Goal: Information Seeking & Learning: Learn about a topic

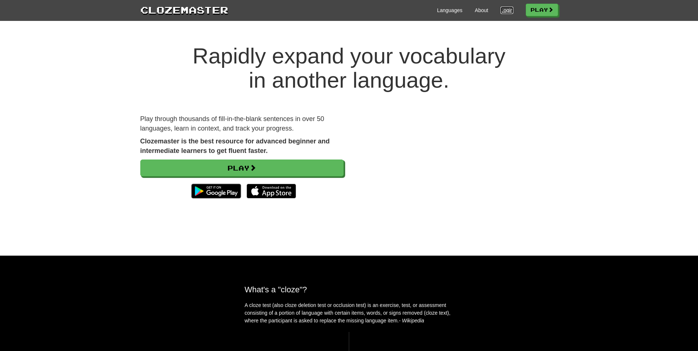
click at [506, 7] on link "Login" at bounding box center [507, 10] width 12 height 7
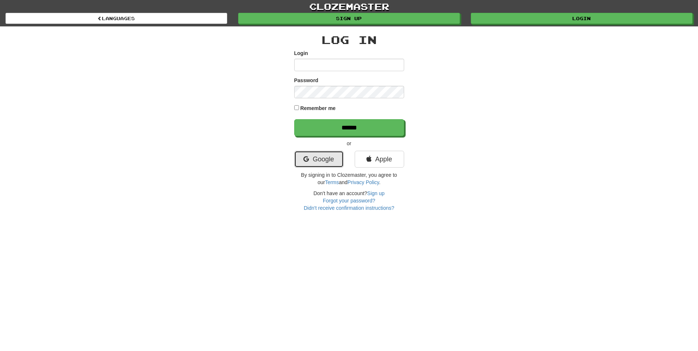
click at [329, 160] on link "Google" at bounding box center [318, 159] width 49 height 17
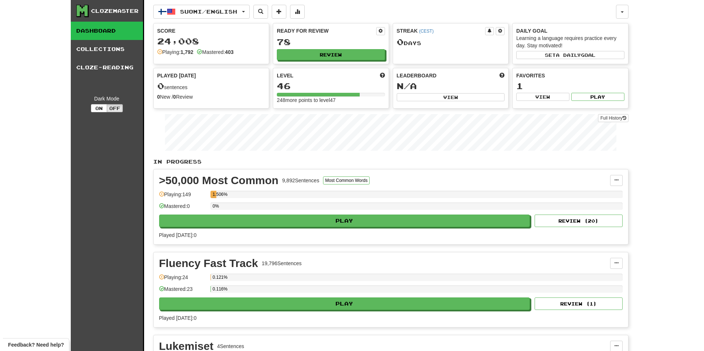
scroll to position [37, 0]
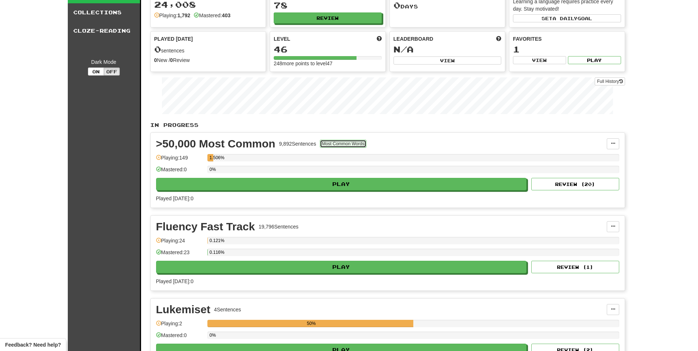
click at [350, 145] on button "Most Common Words" at bounding box center [343, 144] width 47 height 8
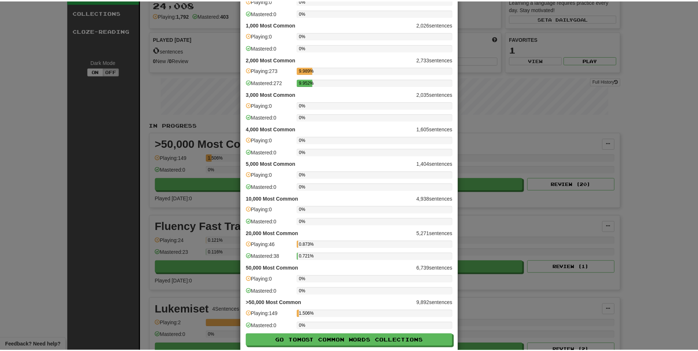
scroll to position [86, 0]
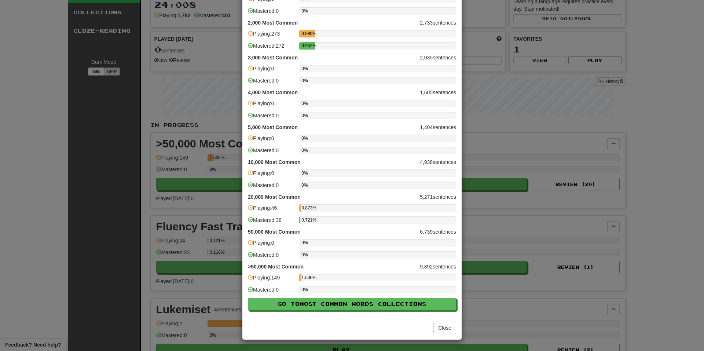
click at [191, 163] on div "× Most Common Words Progress 500 Most Common 1,896 sentences Playing: 0 0% Mast…" at bounding box center [352, 175] width 704 height 351
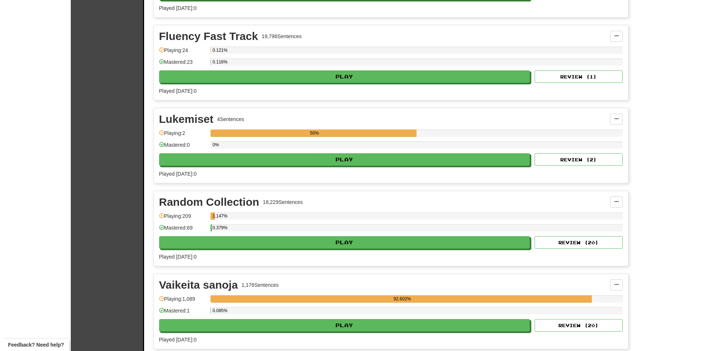
scroll to position [293, 0]
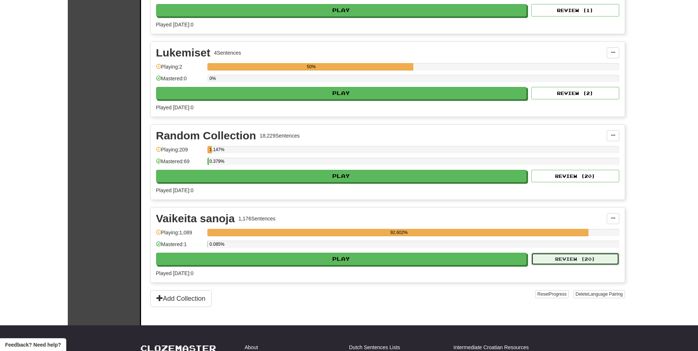
click at [597, 257] on button "Review ( 20 )" at bounding box center [575, 258] width 88 height 12
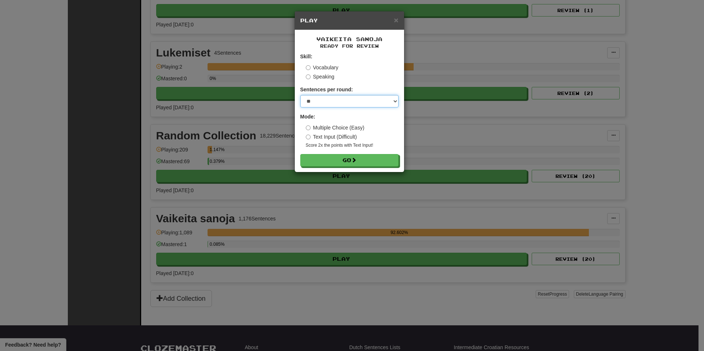
click at [338, 99] on select "* ** ** ** ** ** *** ********" at bounding box center [349, 101] width 98 height 12
select select "*"
click at [300, 95] on select "* ** ** ** ** ** *** ********" at bounding box center [349, 101] width 98 height 12
click at [336, 136] on label "Text Input (Difficult)" at bounding box center [331, 136] width 51 height 7
click at [344, 159] on button "Go" at bounding box center [349, 160] width 98 height 12
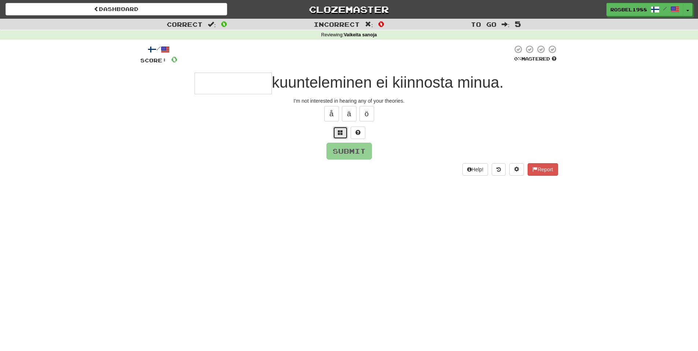
click at [342, 136] on button at bounding box center [340, 132] width 15 height 12
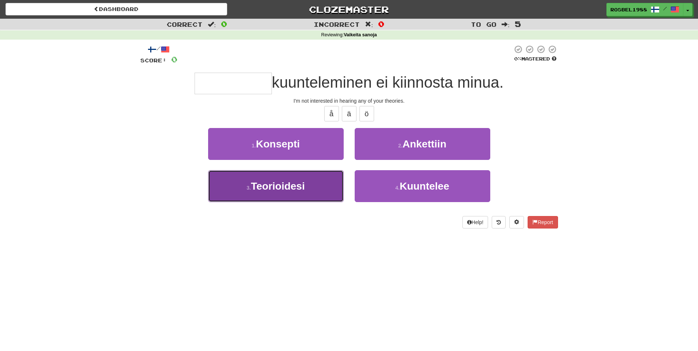
click at [324, 187] on button "3 . Teorioidesi" at bounding box center [276, 186] width 136 height 32
type input "**********"
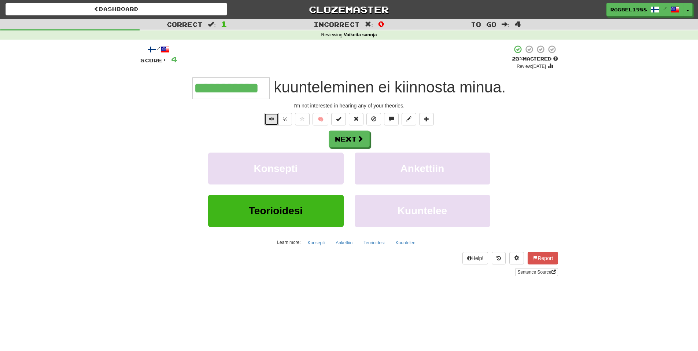
click at [274, 119] on button "Text-to-speech controls" at bounding box center [271, 119] width 15 height 12
click at [343, 141] on button "Next" at bounding box center [349, 139] width 41 height 17
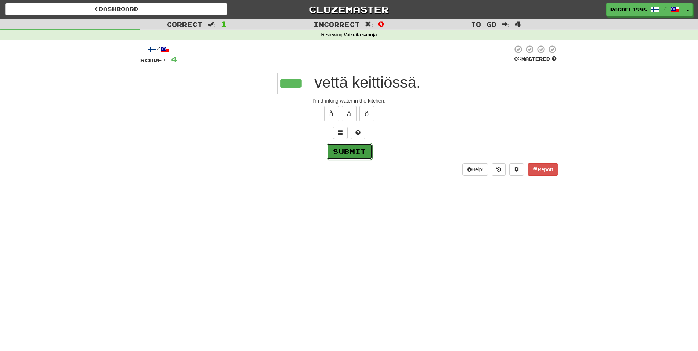
click at [354, 155] on button "Submit" at bounding box center [349, 151] width 45 height 17
type input "****"
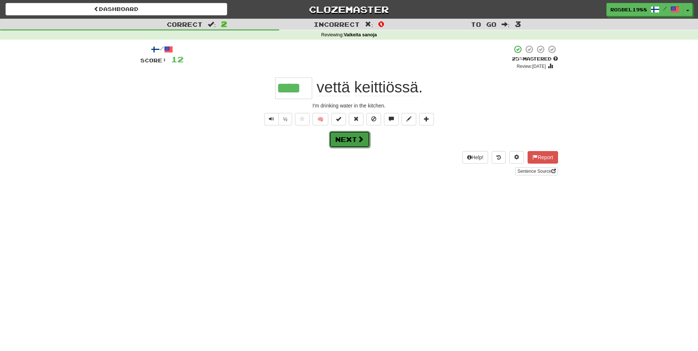
click at [353, 138] on button "Next" at bounding box center [349, 139] width 41 height 17
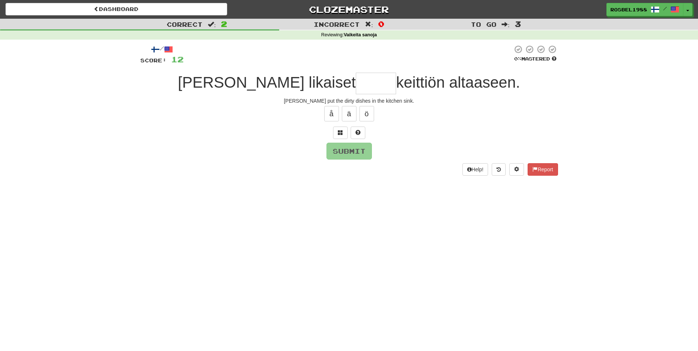
type input "*"
type input "******"
click at [356, 151] on button "Submit" at bounding box center [349, 151] width 45 height 17
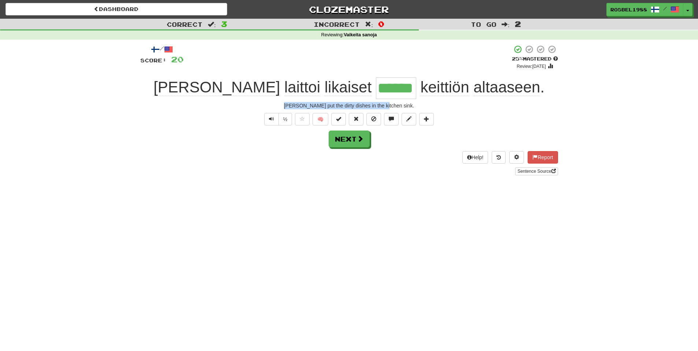
drag, startPoint x: 301, startPoint y: 104, endPoint x: 397, endPoint y: 107, distance: 95.7
click at [397, 107] on div "Tom put the dirty dishes in the kitchen sink." at bounding box center [349, 105] width 418 height 7
click at [473, 88] on span "altaaseen" at bounding box center [506, 87] width 67 height 18
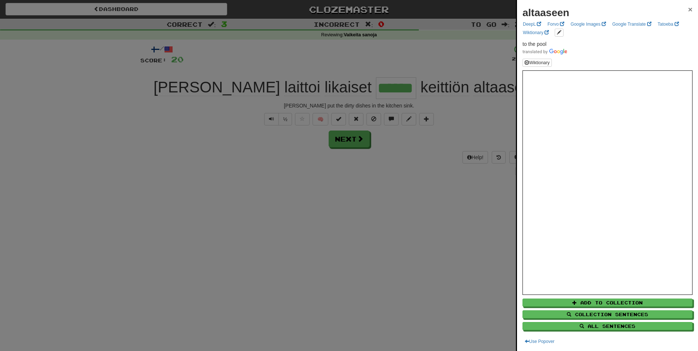
click at [688, 7] on span "×" at bounding box center [690, 9] width 4 height 8
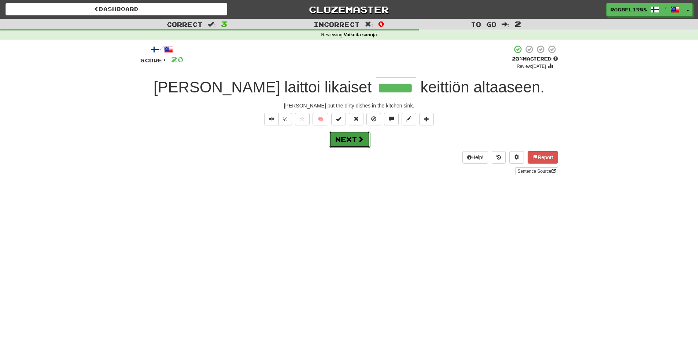
click at [360, 137] on span at bounding box center [360, 139] width 7 height 7
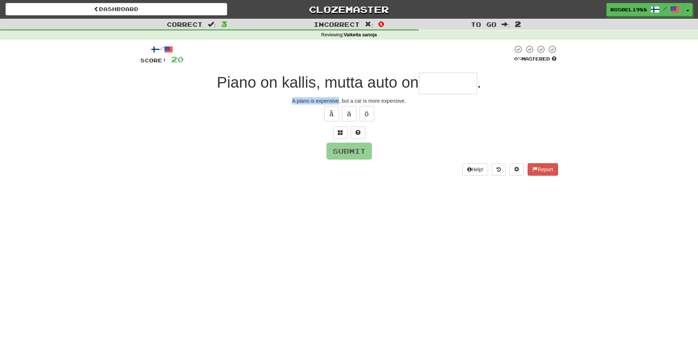
drag, startPoint x: 293, startPoint y: 102, endPoint x: 338, endPoint y: 99, distance: 45.5
click at [338, 99] on div "A piano is expensive, but a car is more expensive." at bounding box center [349, 100] width 418 height 7
drag, startPoint x: 326, startPoint y: 84, endPoint x: 418, endPoint y: 85, distance: 92.0
click at [418, 85] on span "Piano on kallis, mutta auto on" at bounding box center [318, 82] width 202 height 17
click at [429, 85] on input "text" at bounding box center [448, 84] width 58 height 22
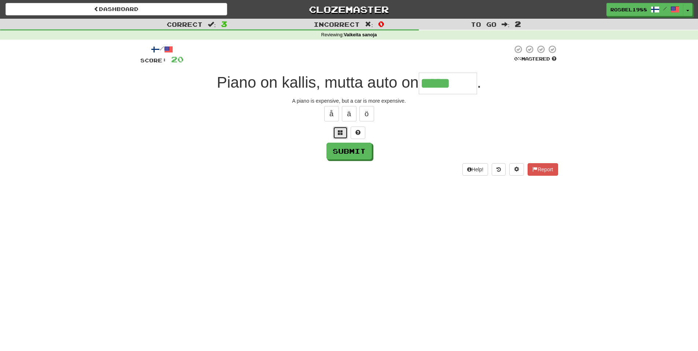
click at [342, 132] on span at bounding box center [340, 132] width 5 height 5
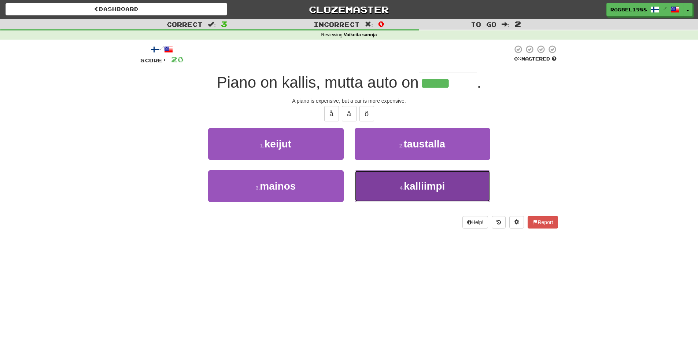
click at [400, 189] on small "4 ." at bounding box center [402, 188] width 4 height 6
type input "*********"
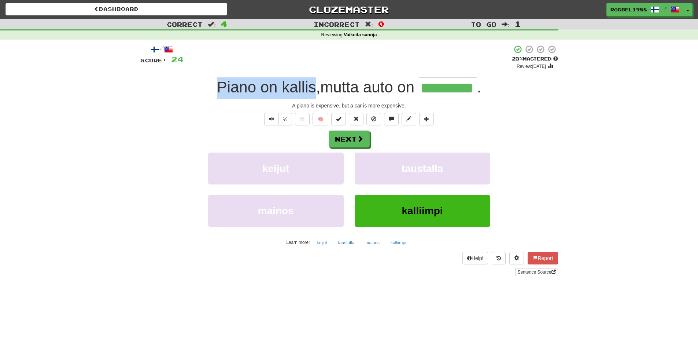
drag, startPoint x: 218, startPoint y: 87, endPoint x: 310, endPoint y: 86, distance: 92.0
click at [310, 86] on span "Piano on kallis , mutta auto on" at bounding box center [318, 86] width 202 height 17
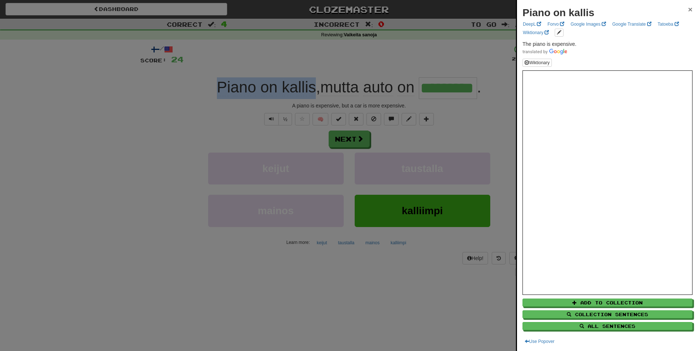
click at [688, 11] on span "×" at bounding box center [690, 9] width 4 height 8
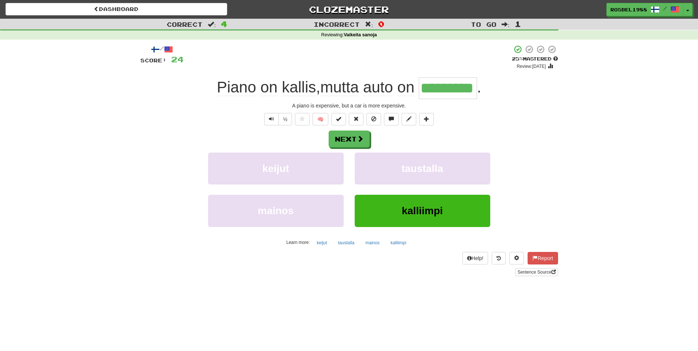
click at [360, 69] on div "+ 4" at bounding box center [348, 57] width 328 height 25
click at [350, 139] on button "Next" at bounding box center [349, 139] width 41 height 17
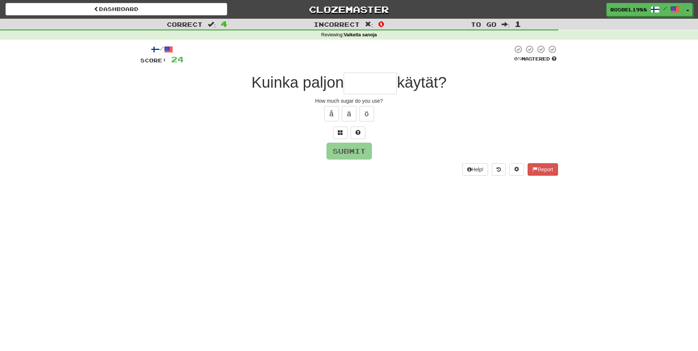
click at [350, 139] on div "/ Score: 24 0 % Mastered Kuinka paljon käytät? How much sugar do you use? å ä ö…" at bounding box center [349, 110] width 418 height 130
click at [356, 82] on input "text" at bounding box center [370, 84] width 53 height 22
type input "*******"
click at [356, 156] on button "Submit" at bounding box center [349, 151] width 45 height 17
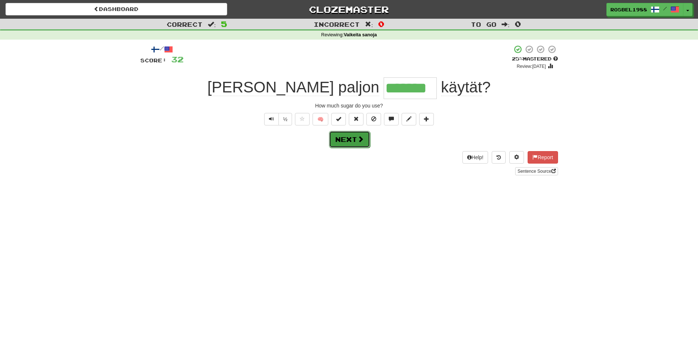
click at [350, 142] on button "Next" at bounding box center [349, 139] width 41 height 17
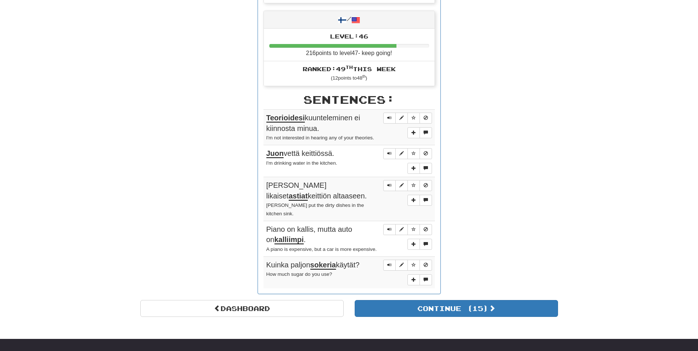
scroll to position [293, 0]
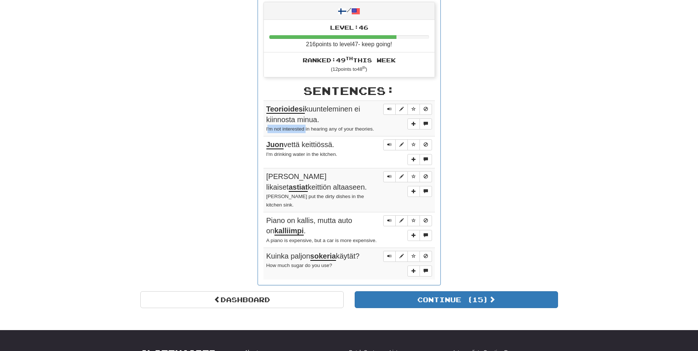
drag, startPoint x: 268, startPoint y: 127, endPoint x: 305, endPoint y: 128, distance: 37.4
click at [305, 128] on small "I'm not interested in hearing any of your theories." at bounding box center [320, 128] width 108 height 5
drag, startPoint x: 326, startPoint y: 129, endPoint x: 307, endPoint y: 133, distance: 19.8
click at [307, 133] on div "I'm not interested in hearing any of your theories." at bounding box center [349, 129] width 166 height 8
drag, startPoint x: 329, startPoint y: 128, endPoint x: 371, endPoint y: 129, distance: 42.2
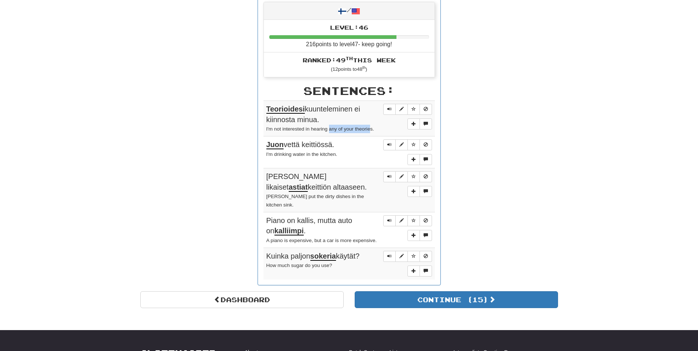
click at [371, 129] on small "I'm not interested in hearing any of your theories." at bounding box center [320, 128] width 108 height 5
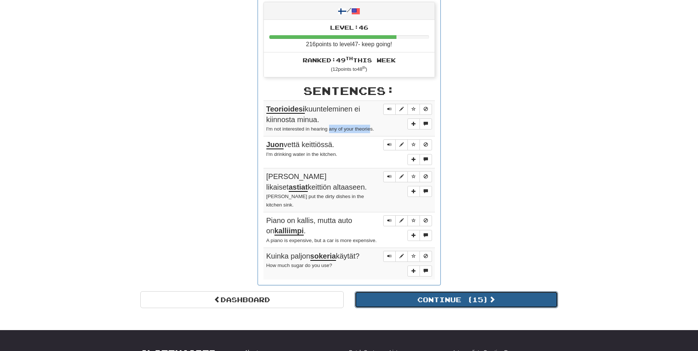
click at [423, 293] on button "Continue ( 15 )" at bounding box center [456, 299] width 203 height 17
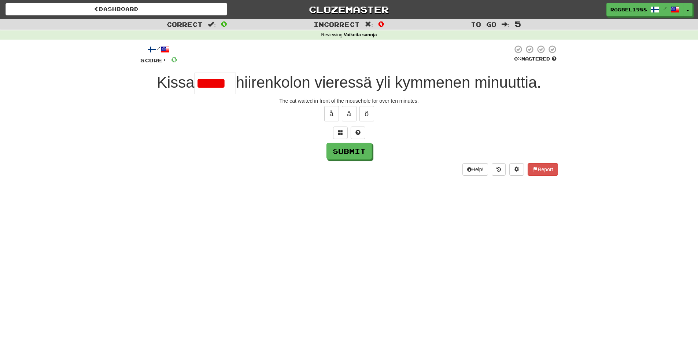
scroll to position [0, 0]
type input "******"
drag, startPoint x: 298, startPoint y: 101, endPoint x: 312, endPoint y: 103, distance: 14.4
click at [312, 103] on div "The cat waited in front of the mousehole for over ten minutes." at bounding box center [349, 100] width 418 height 7
click at [259, 145] on div "Submit" at bounding box center [349, 151] width 418 height 17
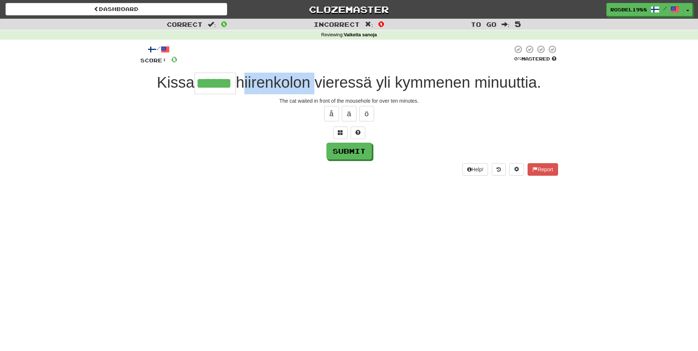
drag, startPoint x: 315, startPoint y: 84, endPoint x: 240, endPoint y: 86, distance: 75.2
click at [240, 86] on span "hiirenkolon vieressä yli kymmenen minuuttia." at bounding box center [388, 82] width 305 height 17
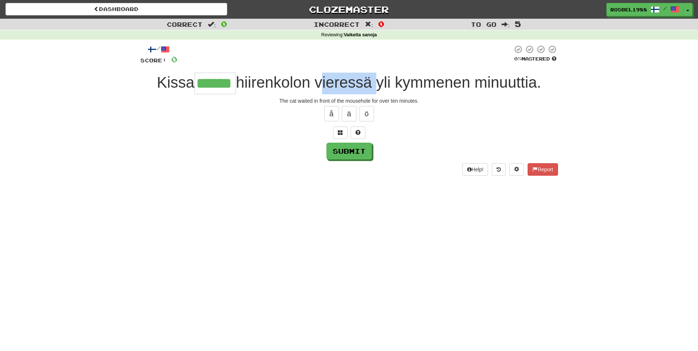
drag, startPoint x: 321, startPoint y: 86, endPoint x: 373, endPoint y: 82, distance: 51.5
click at [373, 82] on span "hiirenkolon vieressä yli kymmenen minuuttia." at bounding box center [388, 82] width 305 height 17
drag, startPoint x: 327, startPoint y: 97, endPoint x: 370, endPoint y: 99, distance: 43.6
click at [370, 99] on div "The cat waited in front of the mousehole for over ten minutes." at bounding box center [349, 100] width 418 height 7
click at [352, 155] on button "Submit" at bounding box center [349, 151] width 45 height 17
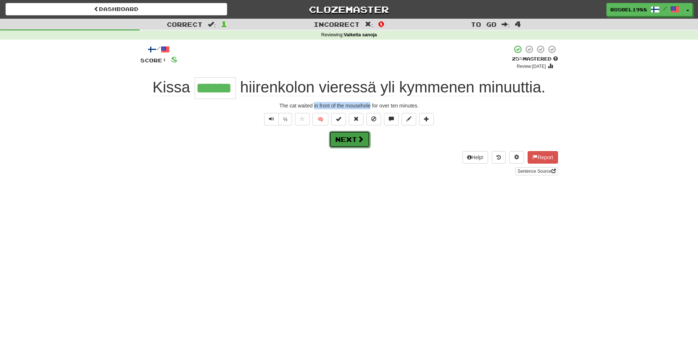
click at [350, 139] on button "Next" at bounding box center [349, 139] width 41 height 17
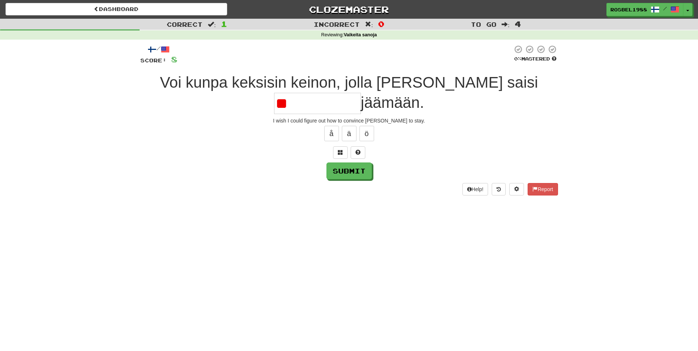
type input "*"
click at [347, 150] on button at bounding box center [340, 152] width 15 height 12
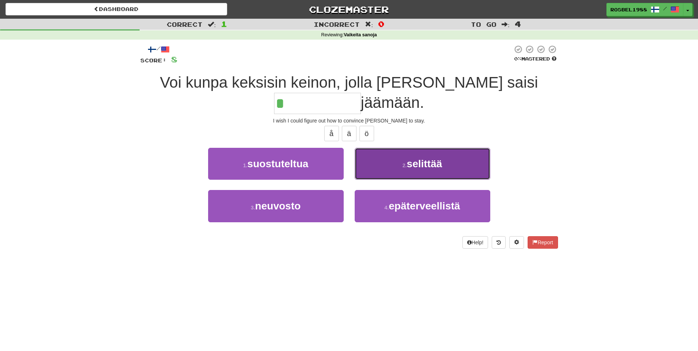
click at [396, 166] on button "2 . selittää" at bounding box center [423, 164] width 136 height 32
type input "**********"
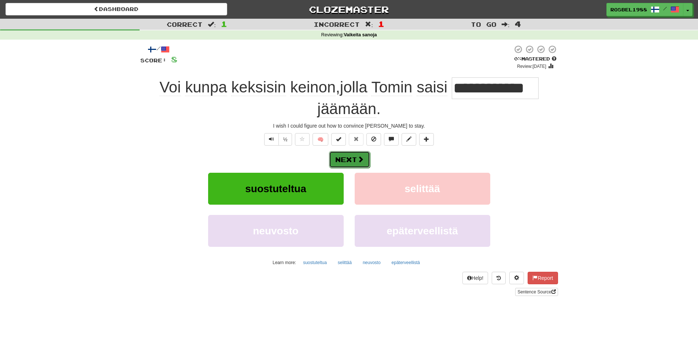
click at [350, 156] on button "Next" at bounding box center [349, 159] width 41 height 17
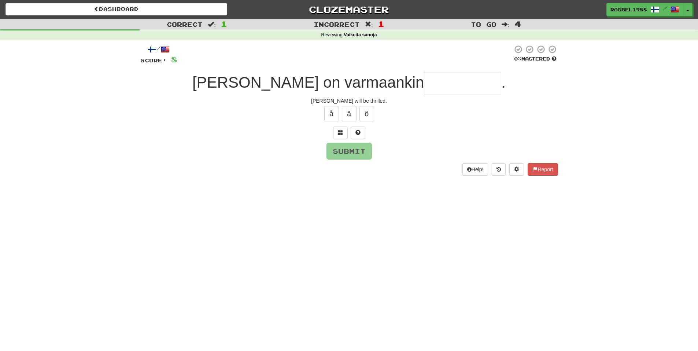
type input "*"
click at [337, 137] on button at bounding box center [340, 132] width 15 height 12
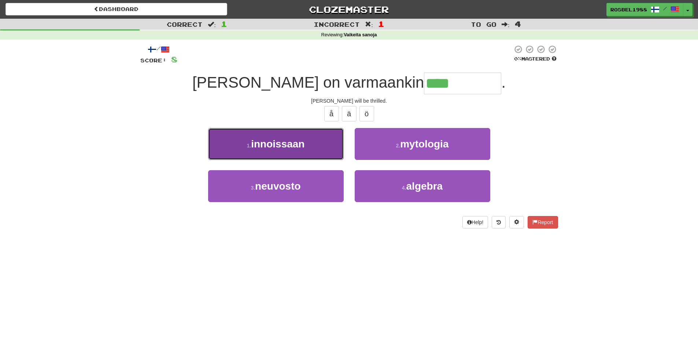
click at [280, 143] on span "innoissaan" at bounding box center [277, 143] width 53 height 11
type input "**********"
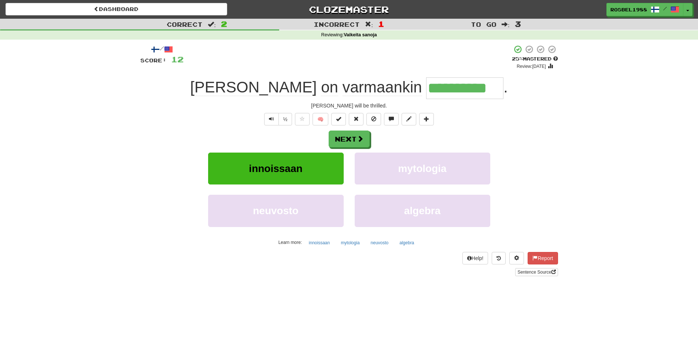
click at [426, 86] on input "**********" at bounding box center [464, 88] width 77 height 22
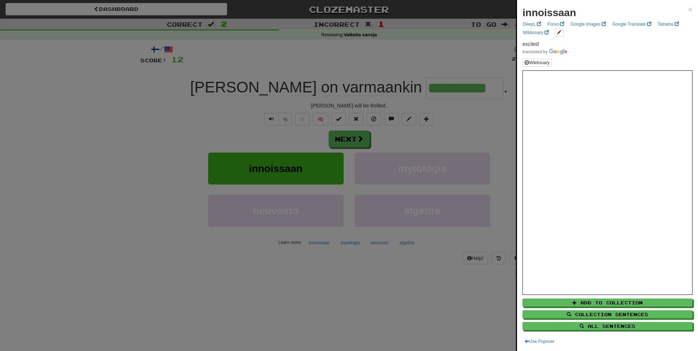
click at [440, 147] on div at bounding box center [349, 175] width 698 height 351
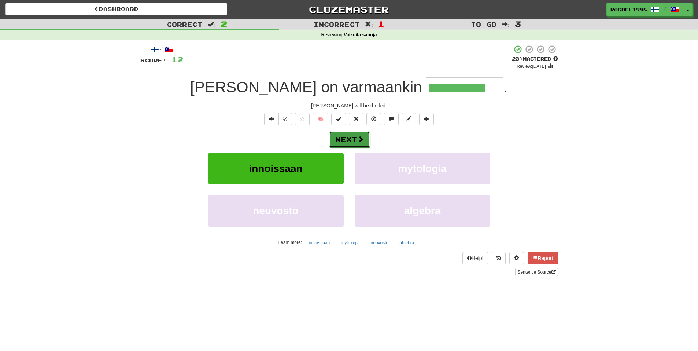
click at [346, 145] on button "Next" at bounding box center [349, 139] width 41 height 17
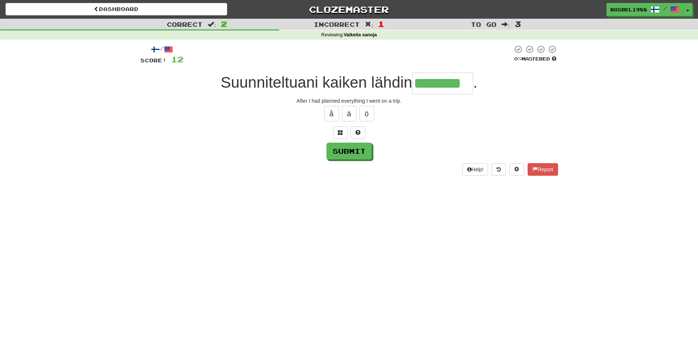
type input "********"
drag, startPoint x: 223, startPoint y: 84, endPoint x: 469, endPoint y: 93, distance: 246.4
click at [469, 93] on div "Suunniteltuani kaiken lähdin ******** ." at bounding box center [349, 84] width 418 height 22
click at [464, 103] on div "After I had planned everything I went on a trip." at bounding box center [349, 100] width 418 height 7
click at [355, 156] on button "Submit" at bounding box center [349, 151] width 45 height 17
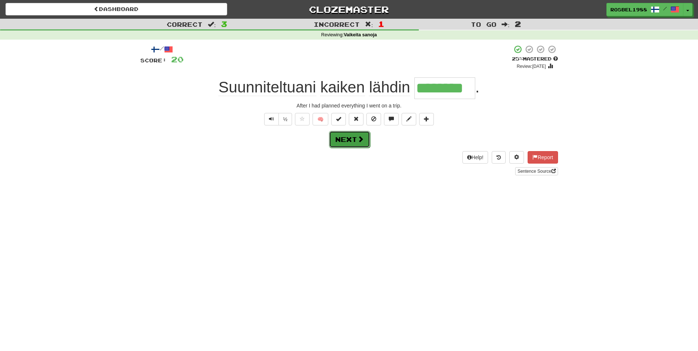
click at [354, 143] on button "Next" at bounding box center [349, 139] width 41 height 17
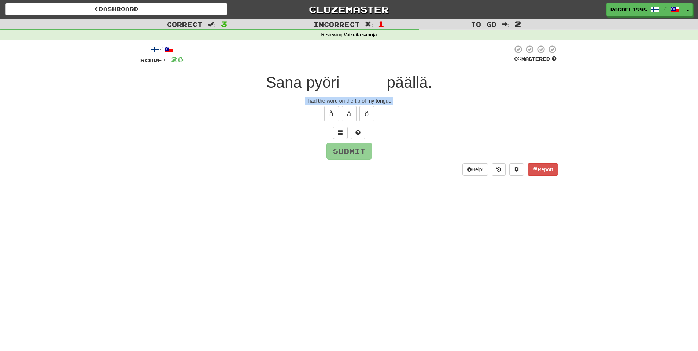
drag, startPoint x: 304, startPoint y: 98, endPoint x: 394, endPoint y: 101, distance: 89.4
click at [394, 101] on div "I had the word on the tip of my tongue." at bounding box center [349, 100] width 418 height 7
click at [354, 88] on input "text" at bounding box center [363, 84] width 47 height 22
type input "*"
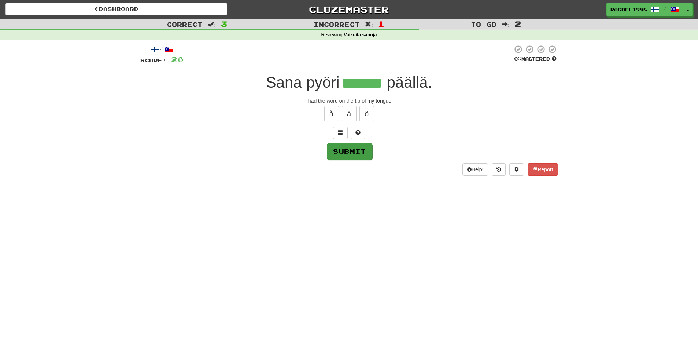
type input "*******"
click at [359, 153] on button "Submit" at bounding box center [349, 151] width 45 height 17
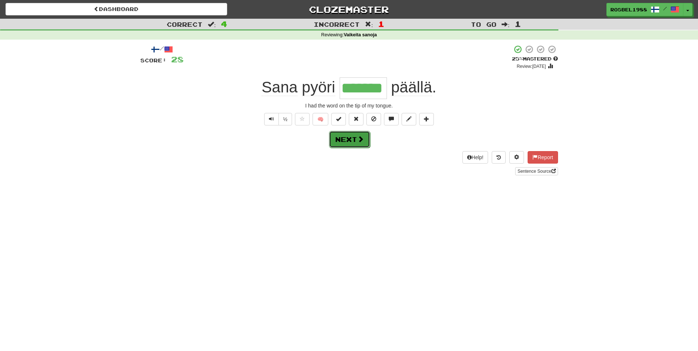
click at [354, 140] on button "Next" at bounding box center [349, 139] width 41 height 17
